Goal: Information Seeking & Learning: Find specific fact

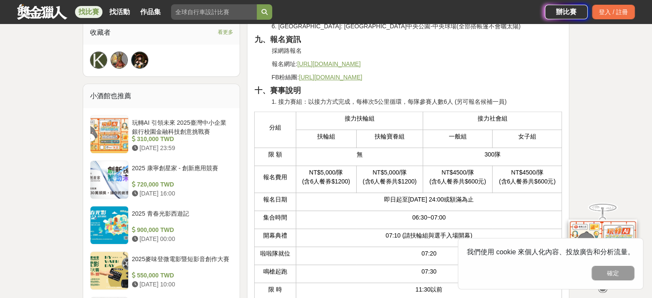
scroll to position [600, 0]
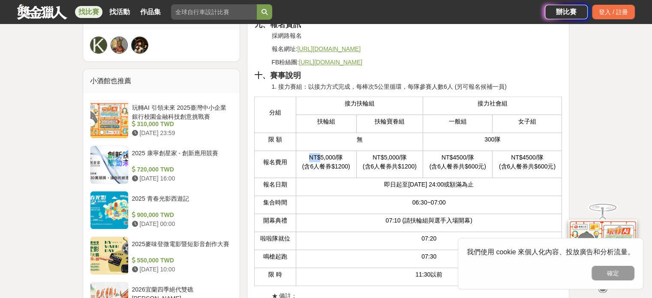
drag, startPoint x: 308, startPoint y: 157, endPoint x: 319, endPoint y: 157, distance: 10.7
click at [319, 157] on p "NT$5,000/隊 (含6人餐券$1200)" at bounding box center [326, 162] width 51 height 18
copy p "NT$"
click at [329, 158] on p "NT$5,000/隊 (含6人餐券$1200)" at bounding box center [326, 162] width 51 height 18
drag, startPoint x: 319, startPoint y: 157, endPoint x: 346, endPoint y: 156, distance: 26.6
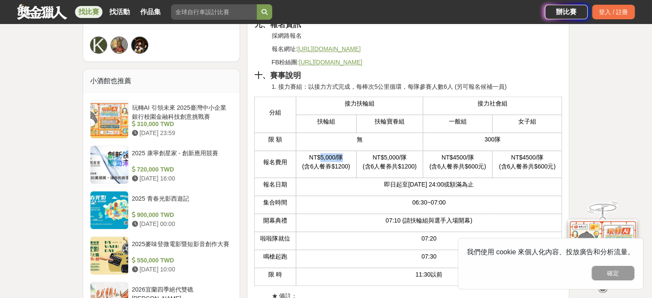
click at [346, 156] on p "NT$5,000/隊 (含6人餐券$1200)" at bounding box center [326, 162] width 51 height 18
copy p "5,000/隊"
click at [309, 155] on p "NT$5,000/隊 (含6人餐券$1200)" at bounding box center [326, 162] width 51 height 18
drag, startPoint x: 322, startPoint y: 157, endPoint x: 308, endPoint y: 156, distance: 13.3
click at [308, 156] on p "NT$5,000/隊 (含6人餐券$1200)" at bounding box center [326, 162] width 51 height 18
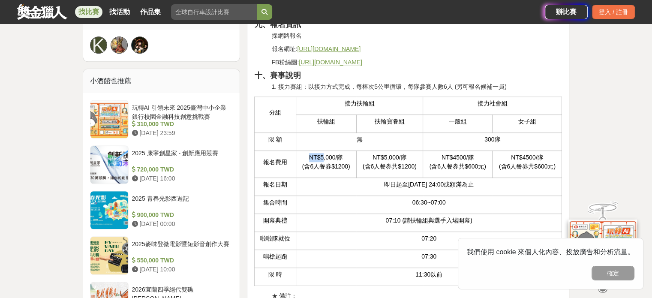
click at [314, 157] on p "NT$5,000/隊 (含6人餐券$1200)" at bounding box center [326, 162] width 51 height 18
click at [319, 158] on p "NT$5,000/隊 (含6人餐券$1200)" at bounding box center [326, 162] width 51 height 18
drag, startPoint x: 320, startPoint y: 157, endPoint x: 307, endPoint y: 156, distance: 12.9
click at [307, 156] on p "NT$5,000/隊 (含6人餐券$1200)" at bounding box center [326, 162] width 51 height 18
copy p "NT$"
